Goal: Information Seeking & Learning: Learn about a topic

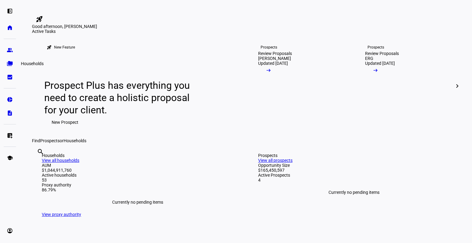
click at [10, 63] on eth-mat-symbol "folder_copy" at bounding box center [10, 64] width 6 height 6
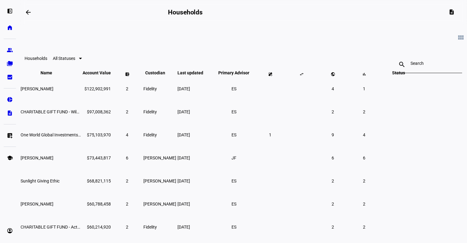
click at [411, 67] on div at bounding box center [429, 64] width 36 height 17
paste input "668167278"
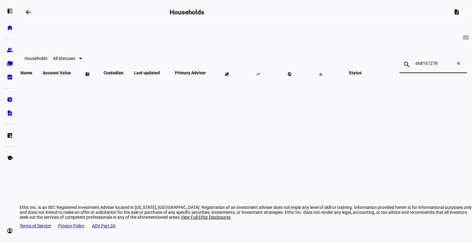
click at [415, 65] on input "668167278" at bounding box center [433, 63] width 36 height 5
click at [415, 64] on input "668-167278" at bounding box center [433, 63] width 36 height 5
type input "6"
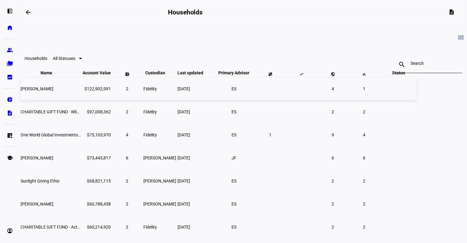
click at [334, 91] on span "4" at bounding box center [333, 88] width 2 height 5
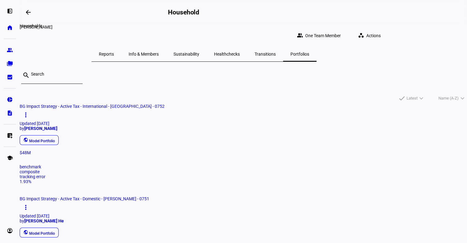
click at [26, 12] on mat-icon "arrow_backwards" at bounding box center [28, 12] width 7 height 7
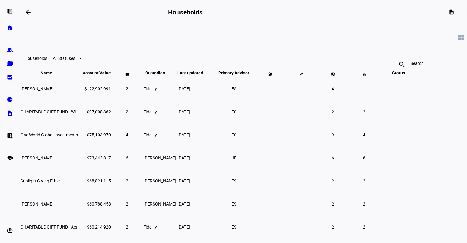
click at [411, 69] on div at bounding box center [429, 64] width 36 height 17
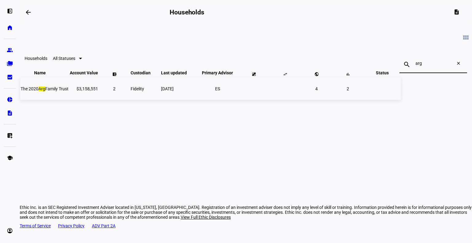
type input "arg"
click at [269, 100] on td at bounding box center [253, 88] width 31 height 22
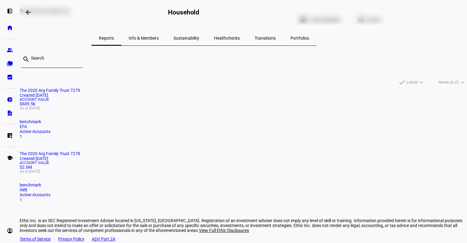
scroll to position [14, 0]
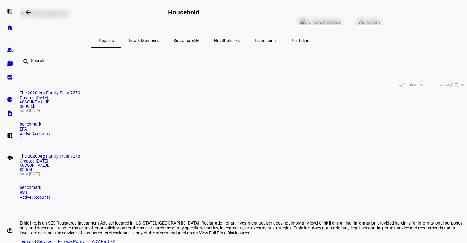
click at [238, 154] on mat-card "The 2020 Arg Family Trust 7278 Created [DATE] Account Value $2.6M As at [DATE] …" at bounding box center [244, 179] width 448 height 51
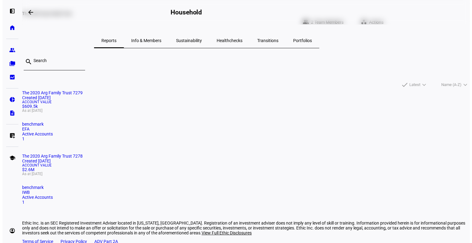
scroll to position [0, 0]
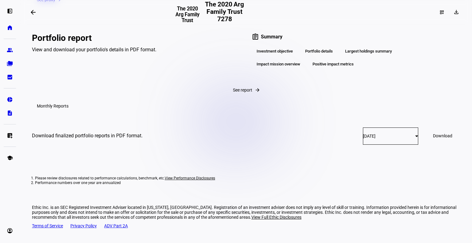
scroll to position [1131, 0]
click at [363, 145] on div "[DATE]" at bounding box center [390, 136] width 55 height 17
click at [356, 93] on span "[DATE]" at bounding box center [349, 91] width 13 height 5
click at [233, 92] on span "See report" at bounding box center [242, 90] width 19 height 5
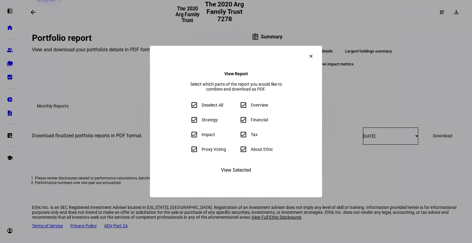
click at [242, 178] on span "View Selected" at bounding box center [236, 170] width 30 height 15
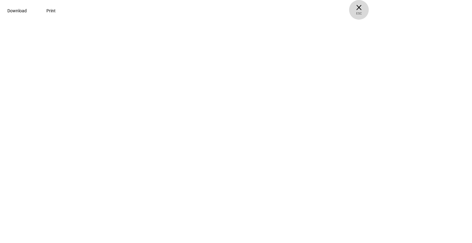
click at [369, 13] on span "ESC" at bounding box center [359, 11] width 20 height 9
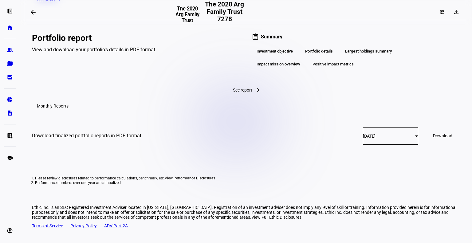
scroll to position [1126, 0]
click at [307, 57] on div "Portfolio details" at bounding box center [318, 51] width 37 height 10
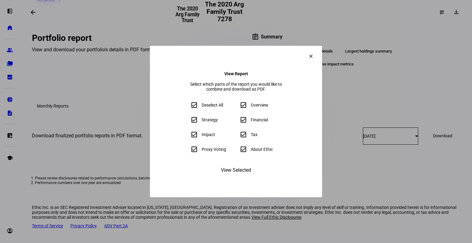
click at [318, 49] on span at bounding box center [311, 56] width 15 height 15
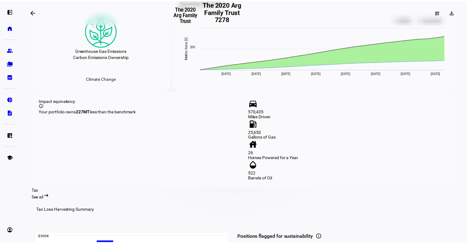
scroll to position [624, 0]
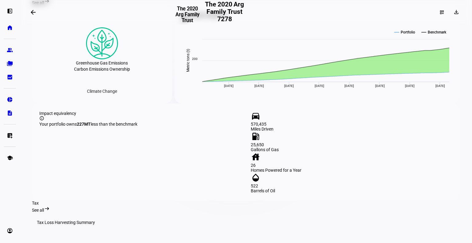
click at [84, 127] on span "MT" at bounding box center [87, 124] width 6 height 5
click at [38, 15] on span at bounding box center [33, 12] width 15 height 15
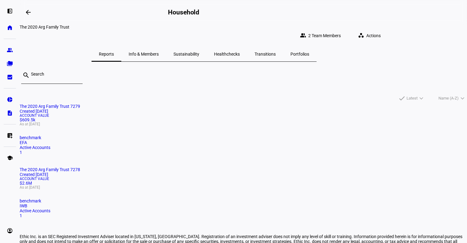
click at [159, 52] on span "Info & Members" at bounding box center [144, 54] width 30 height 4
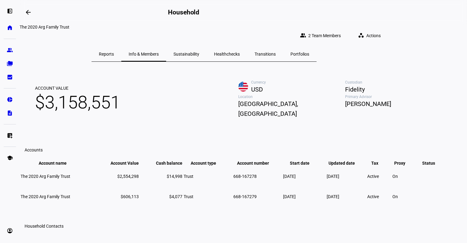
click at [199, 53] on span "Sustainability" at bounding box center [187, 54] width 26 height 15
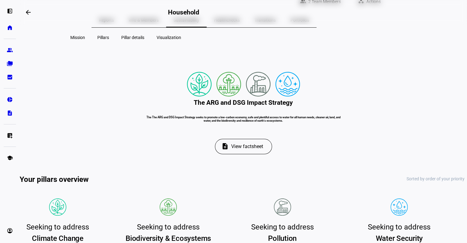
scroll to position [14, 0]
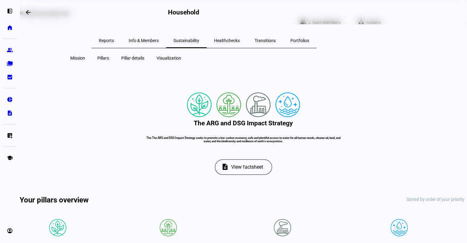
click at [276, 38] on span "Transitions" at bounding box center [265, 40] width 21 height 4
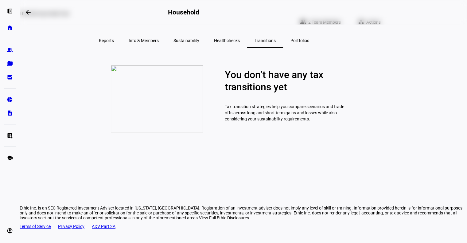
scroll to position [10, 0]
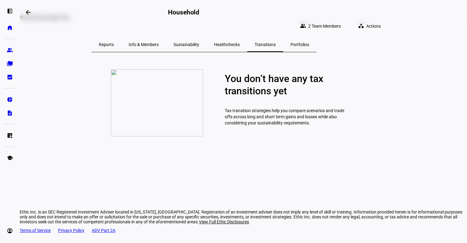
click at [316, 38] on div "Portfolios" at bounding box center [299, 44] width 33 height 15
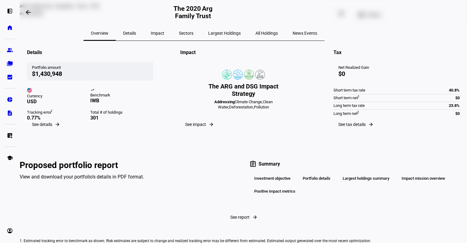
scroll to position [30, 0]
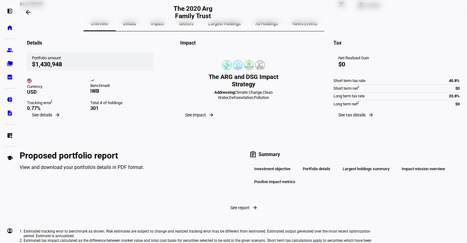
click at [52, 117] on span "See details" at bounding box center [42, 114] width 20 height 5
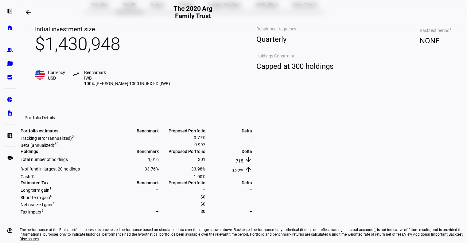
scroll to position [49, 0]
click at [80, 79] on mat-icon "trending_up" at bounding box center [76, 74] width 7 height 7
click at [132, 87] on span "Benchmark IWB 100% ISHARES [PERSON_NAME] 1000 INDEX FD (IWB)" at bounding box center [127, 78] width 86 height 17
click at [277, 73] on span "Capped at 300 holdings" at bounding box center [295, 66] width 77 height 13
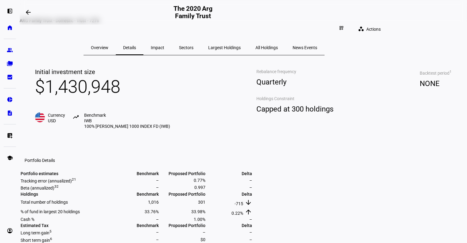
scroll to position [7, 0]
click at [108, 45] on span "Overview" at bounding box center [100, 47] width 18 height 4
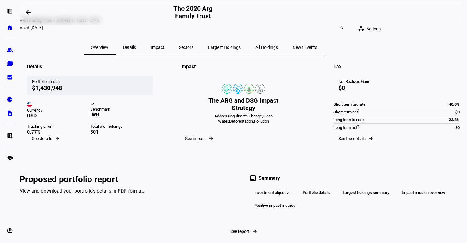
click at [143, 43] on div "Details" at bounding box center [130, 47] width 28 height 15
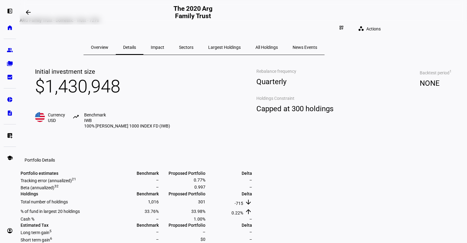
click at [164, 45] on span "Impact" at bounding box center [158, 47] width 14 height 4
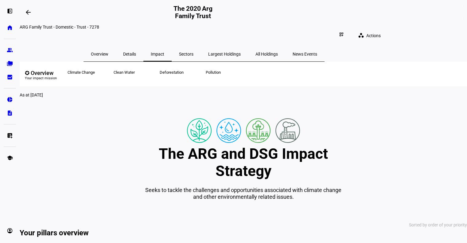
click at [241, 47] on span "Largest Holdings" at bounding box center [224, 54] width 33 height 15
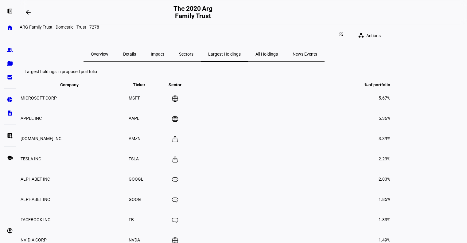
click at [194, 52] on span "Sectors" at bounding box center [186, 54] width 14 height 4
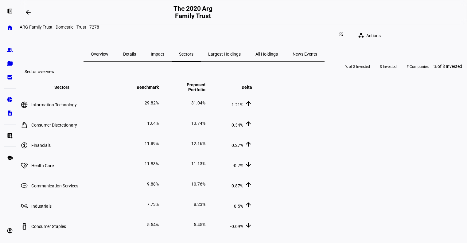
click at [252, 107] on mat-icon "arrow_upward" at bounding box center [248, 103] width 7 height 7
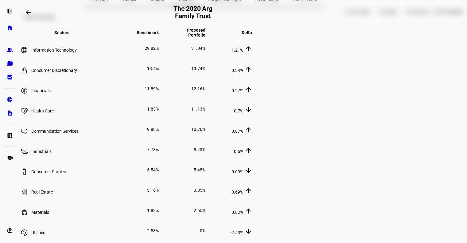
scroll to position [55, 0]
click at [252, 38] on mat-icon "keyboard_arrow_up" at bounding box center [248, 34] width 7 height 7
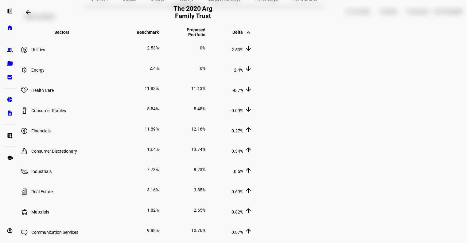
click at [252, 36] on mat-icon "keyboard_arrow_up" at bounding box center [248, 32] width 7 height 7
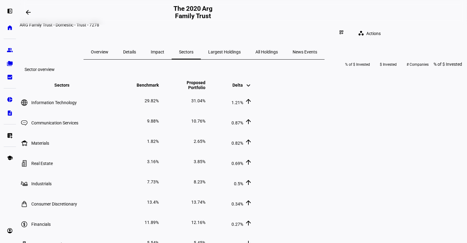
scroll to position [0, 0]
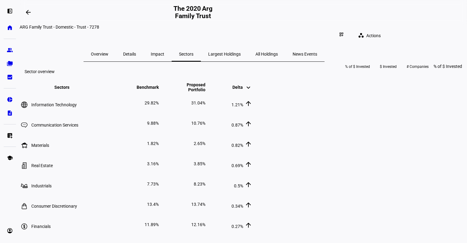
click at [380, 72] on span "$ Invested" at bounding box center [388, 67] width 17 height 10
click at [411, 72] on span at bounding box center [427, 67] width 32 height 10
click at [383, 72] on span "$ Invested" at bounding box center [391, 67] width 17 height 10
click at [354, 72] on span "% of $ Invested" at bounding box center [366, 67] width 25 height 10
click at [317, 52] on span "News Events" at bounding box center [305, 54] width 25 height 4
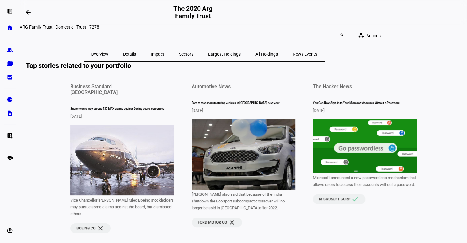
click at [278, 53] on span "All Holdings" at bounding box center [267, 54] width 22 height 15
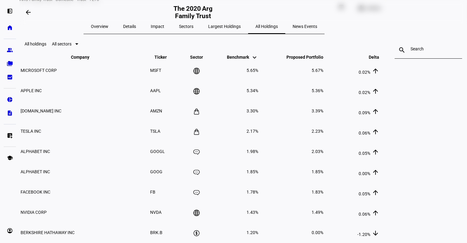
scroll to position [23, 0]
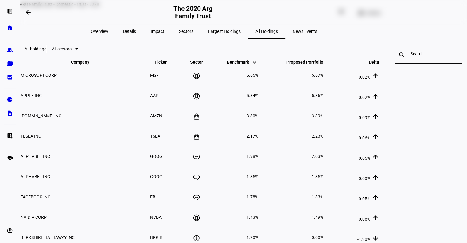
click at [241, 29] on span "Largest Holdings" at bounding box center [224, 31] width 33 height 4
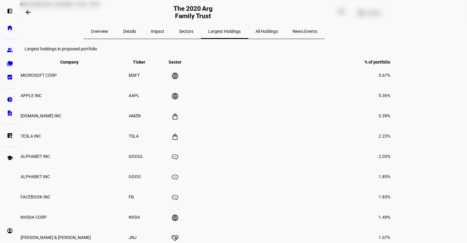
click at [194, 29] on span "Sectors" at bounding box center [186, 31] width 14 height 4
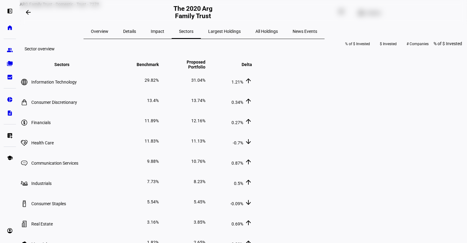
click at [136, 29] on span "Details" at bounding box center [129, 31] width 13 height 4
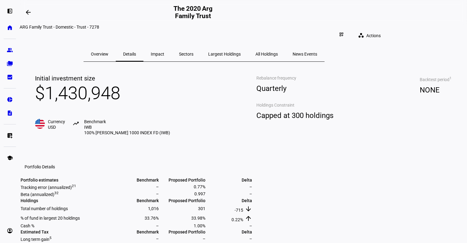
click at [164, 52] on span "Impact" at bounding box center [158, 54] width 14 height 4
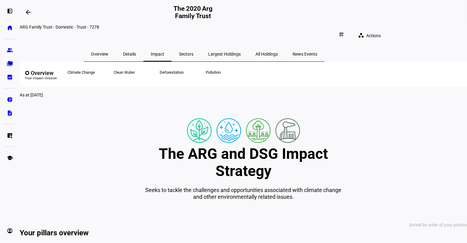
click at [194, 52] on span "Sectors" at bounding box center [186, 54] width 14 height 4
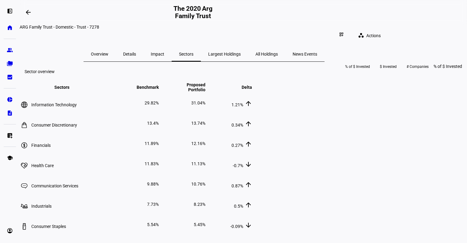
click at [241, 52] on span "Largest Holdings" at bounding box center [224, 54] width 33 height 4
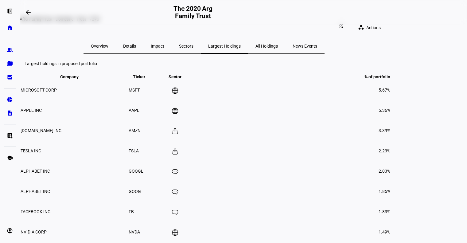
scroll to position [8, 0]
click at [278, 45] on span "All Holdings" at bounding box center [267, 45] width 22 height 15
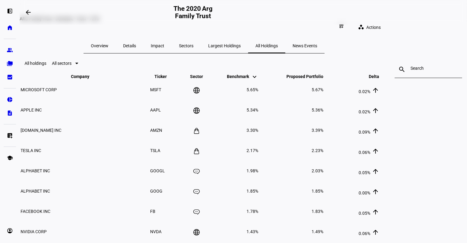
click at [258, 79] on span "Benchmark keyboard_arrow_down keyboard_arrow_up" at bounding box center [242, 76] width 31 height 5
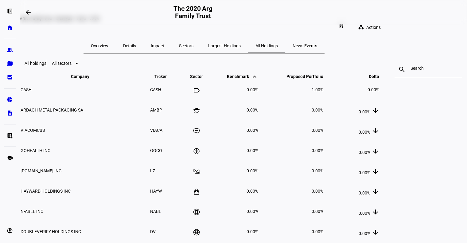
click at [258, 79] on span "Benchmark keyboard_arrow_down keyboard_arrow_up" at bounding box center [242, 76] width 31 height 5
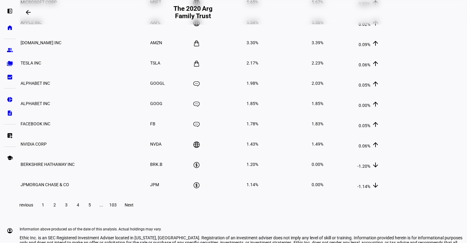
scroll to position [96, 0]
click at [60, 212] on span at bounding box center [54, 204] width 11 height 15
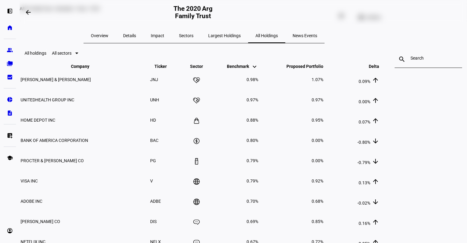
scroll to position [18, 0]
click at [194, 33] on span "Sectors" at bounding box center [186, 35] width 14 height 4
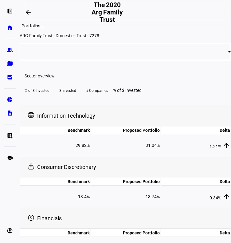
click at [27, 13] on mat-icon "arrow_backwards" at bounding box center [28, 12] width 7 height 7
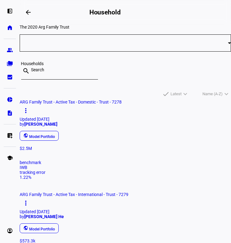
click at [9, 63] on eth-mat-symbol "folder_copy" at bounding box center [10, 64] width 6 height 6
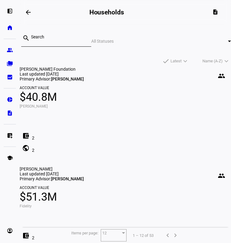
click at [78, 216] on mat-card "[PERSON_NAME] people Last updated [DATE] Primary Advisor: [PERSON_NAME] Account…" at bounding box center [125, 211] width 211 height 88
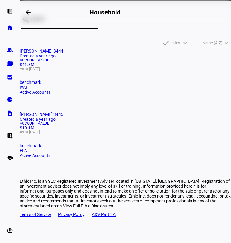
scroll to position [51, 0]
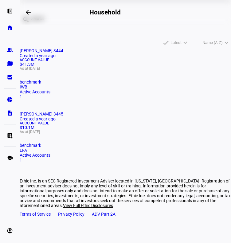
click at [78, 163] on mat-card "[PERSON_NAME] 3445 Created a year ago Account Value $10.1M As at [DATE] benchma…" at bounding box center [125, 137] width 211 height 51
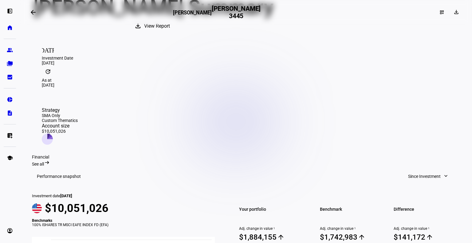
scroll to position [67, 0]
click at [44, 162] on span "See all" at bounding box center [38, 164] width 12 height 5
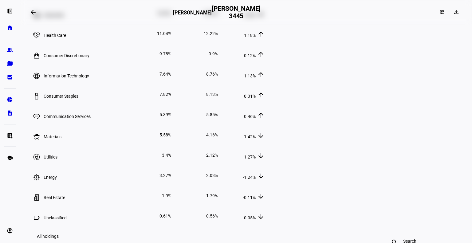
scroll to position [721, 0]
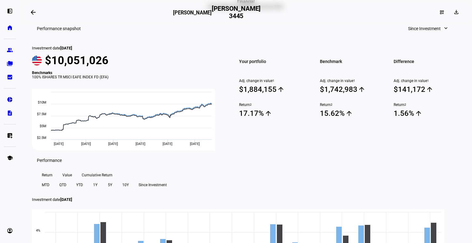
scroll to position [0, 0]
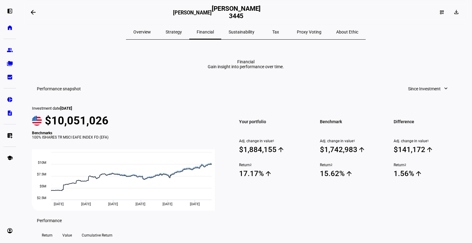
click at [158, 32] on div "Overview" at bounding box center [142, 32] width 32 height 15
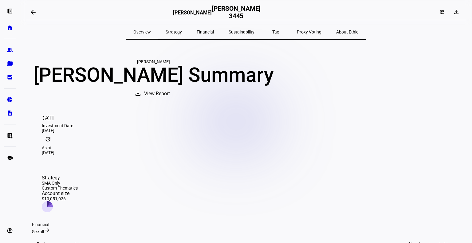
click at [170, 101] on span "View Report" at bounding box center [157, 93] width 26 height 15
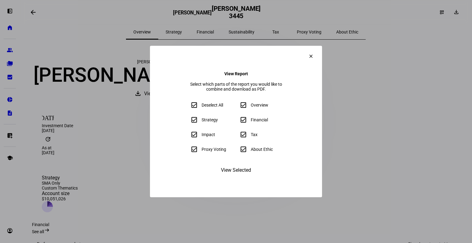
click at [238, 178] on span "View Selected" at bounding box center [236, 170] width 30 height 15
